Goal: Find specific page/section: Find specific page/section

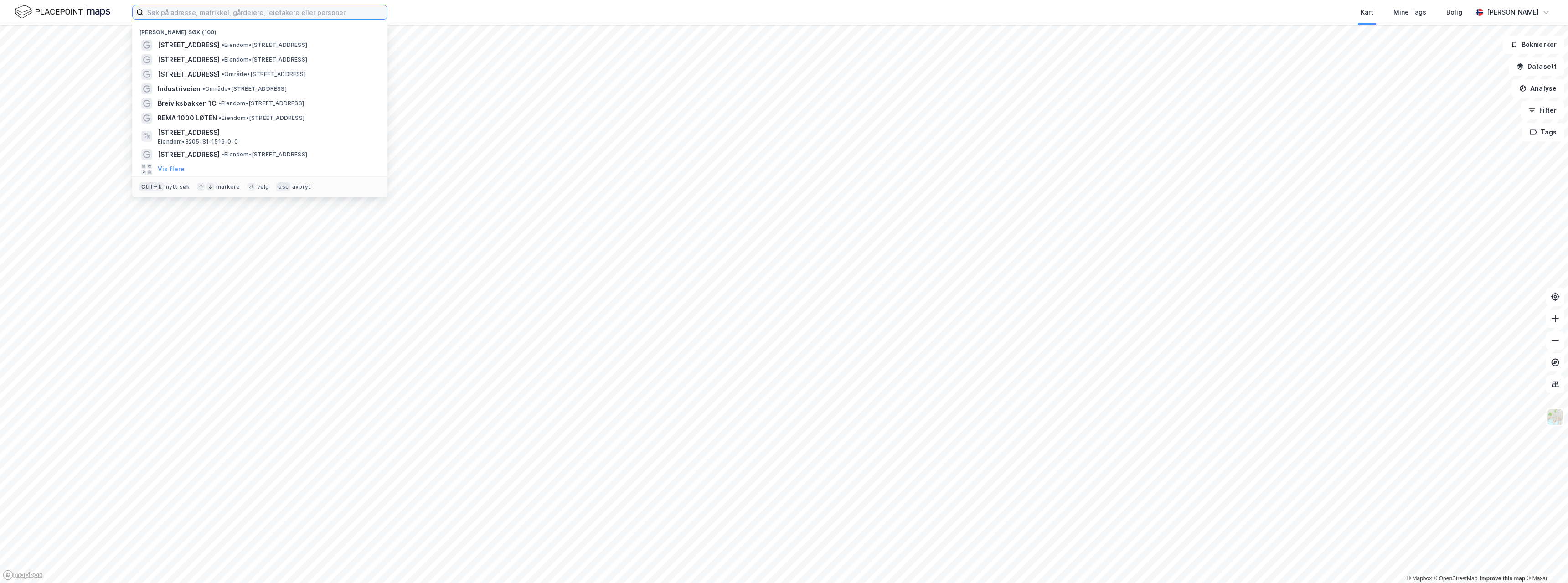
click at [283, 14] on input at bounding box center [265, 12] width 243 height 14
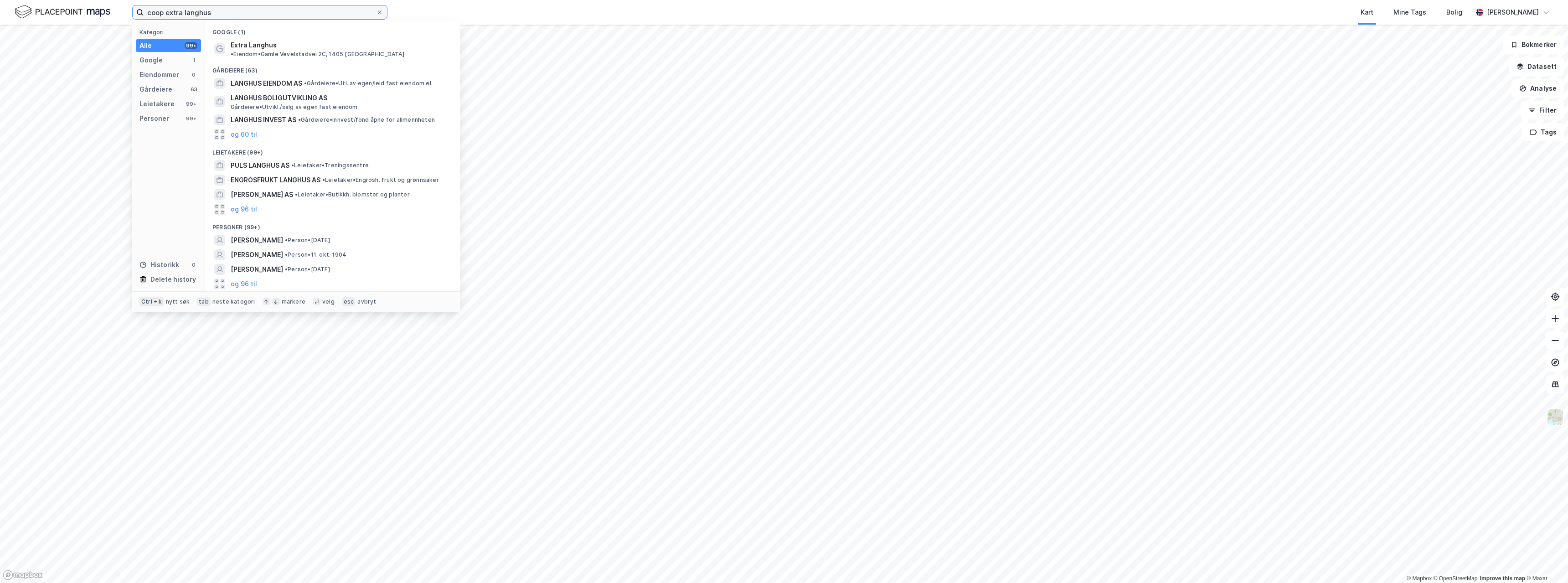
type input "coop extra langhus"
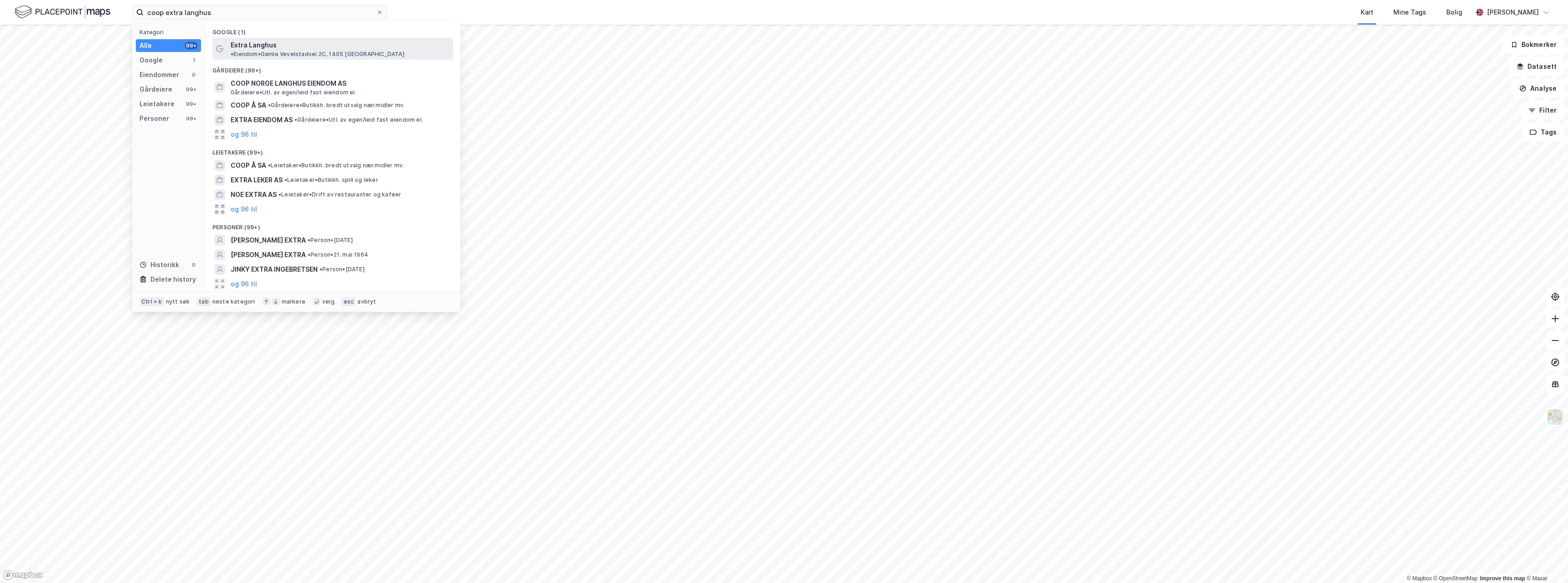
click at [270, 46] on span "Extra Langhus" at bounding box center [254, 45] width 46 height 11
